Goal: Check status: Check status

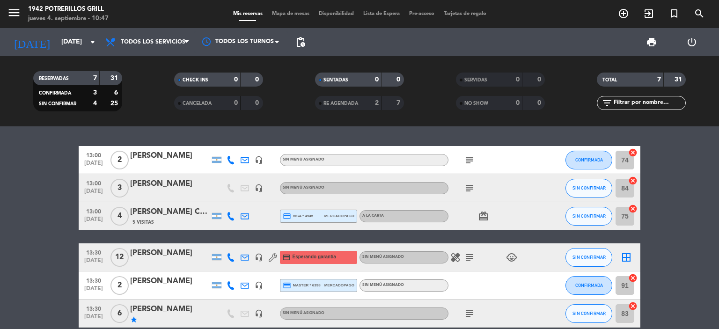
scroll to position [350, 0]
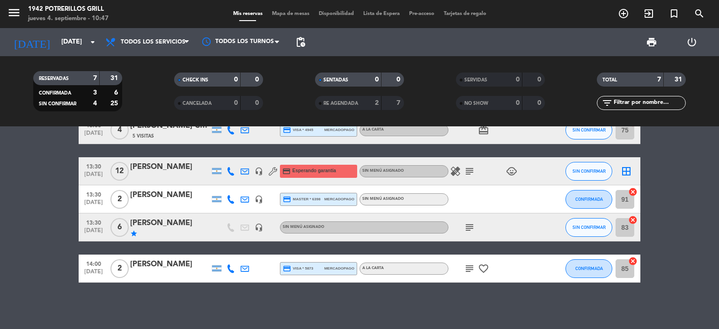
click at [57, 43] on input "[DATE]" at bounding box center [101, 42] width 89 height 17
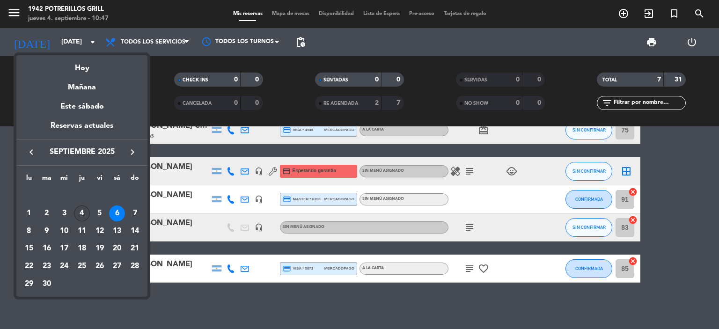
click at [84, 210] on div "4" at bounding box center [82, 213] width 16 height 16
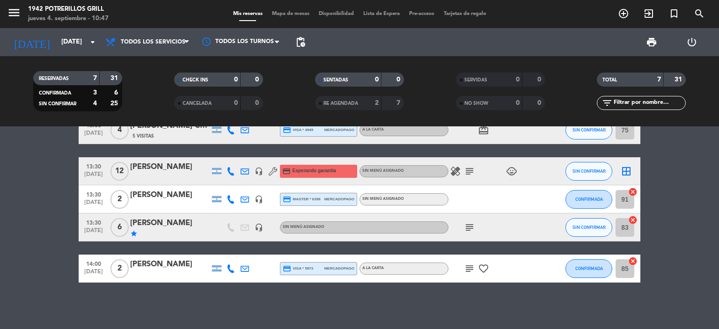
type input "[DEMOGRAPHIC_DATA][DATE]"
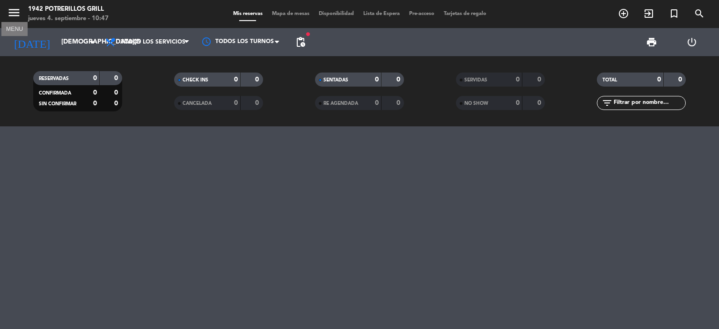
click at [13, 13] on icon "menu" at bounding box center [14, 13] width 14 height 14
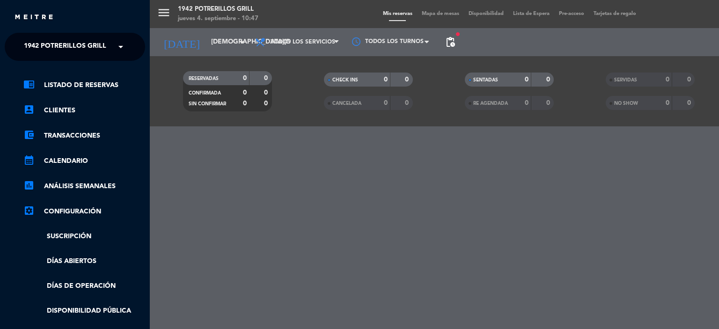
click at [37, 48] on span "1942 Potrerillos Grill" at bounding box center [65, 47] width 82 height 20
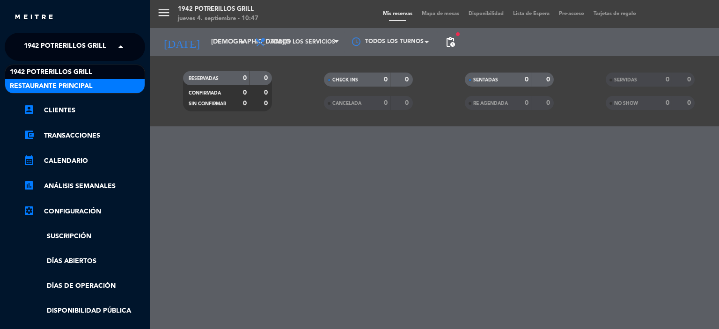
click at [46, 87] on span "Restaurante Principal" at bounding box center [51, 86] width 83 height 11
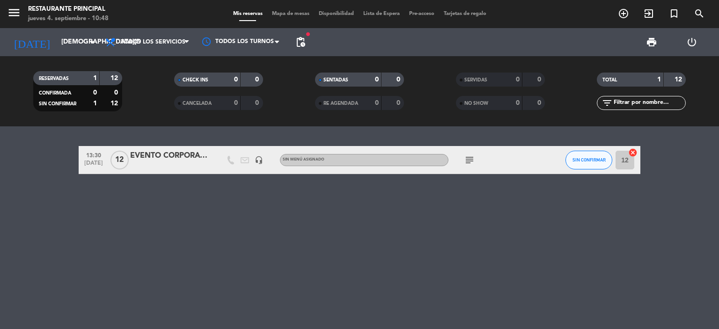
click at [464, 160] on icon "subject" at bounding box center [469, 159] width 11 height 11
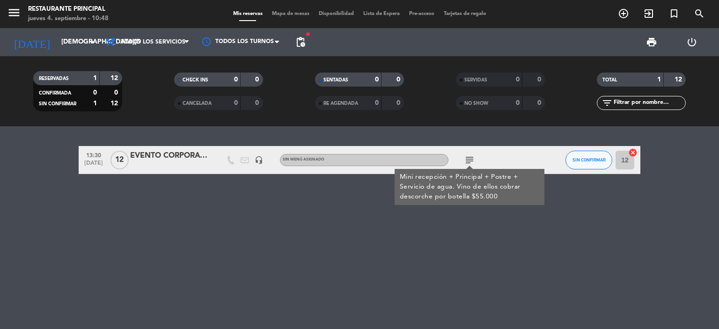
click at [484, 263] on div "13:30 [DATE] EVENTO CORPORATIVO [PERSON_NAME] VINEYARS headset_mic Sin menú asi…" at bounding box center [359, 227] width 719 height 203
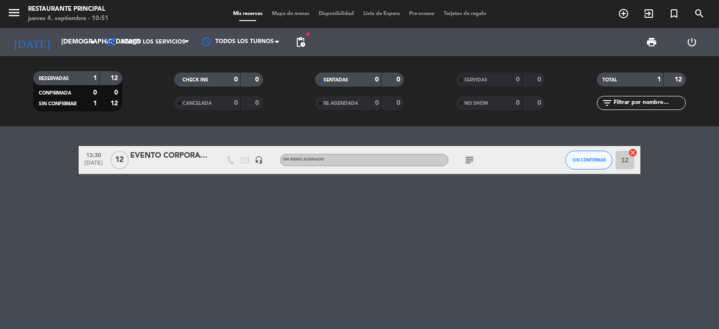
click at [183, 155] on div "EVENTO CORPORATIVO [PERSON_NAME] VINEYARS" at bounding box center [170, 156] width 80 height 12
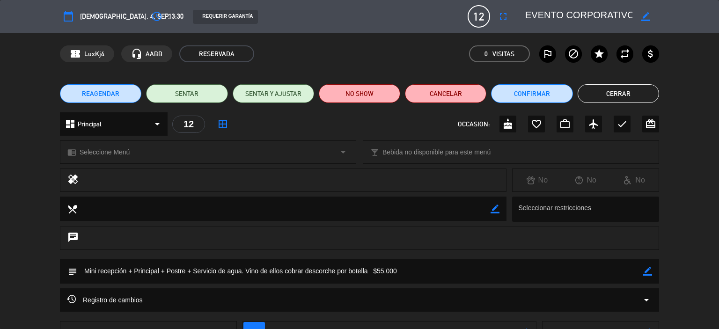
click at [606, 95] on button "Cerrar" at bounding box center [617, 93] width 81 height 19
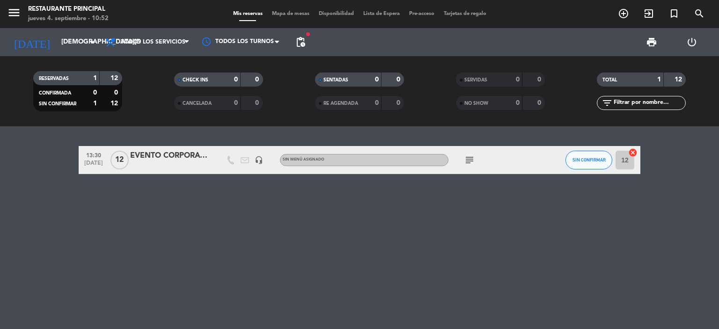
click at [168, 146] on div "13:30 [DATE] EVENTO CORPORATIVO [PERSON_NAME] VINEYARS headset_mic Sin menú asi…" at bounding box center [360, 160] width 562 height 28
click at [170, 159] on div "EVENTO CORPORATIVO [PERSON_NAME] VINEYARS" at bounding box center [170, 156] width 80 height 12
